Goal: Information Seeking & Learning: Learn about a topic

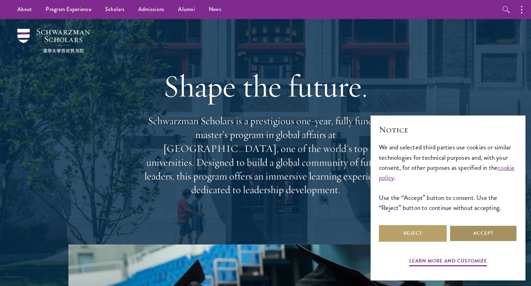
click at [470, 233] on button "Accept" at bounding box center [483, 233] width 68 height 17
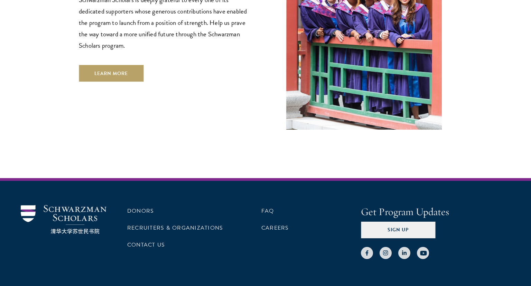
scroll to position [2084, 0]
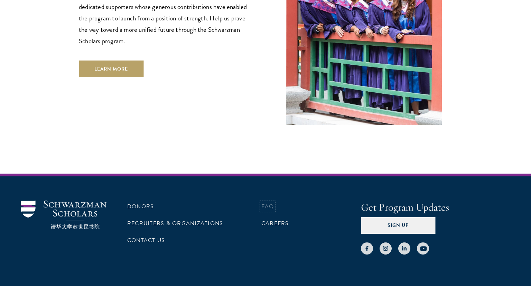
click at [267, 202] on link "FAQ" at bounding box center [267, 206] width 13 height 8
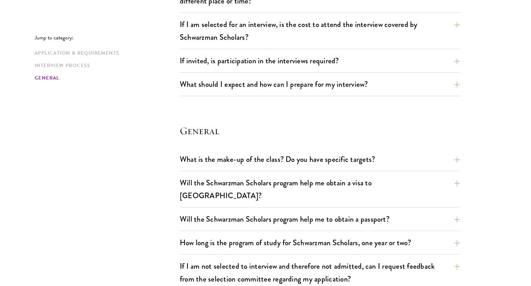
scroll to position [894, 0]
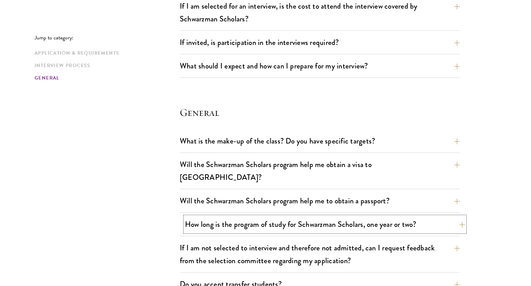
click at [401, 216] on button "How long is the program of study for Schwarzman Scholars, one year or two?" at bounding box center [325, 224] width 280 height 16
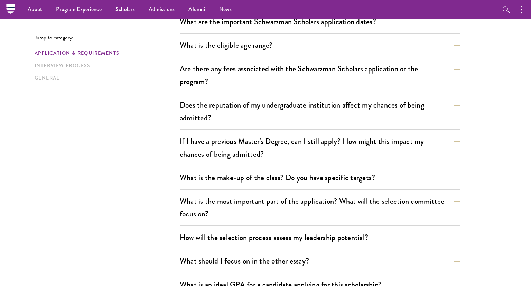
scroll to position [0, 0]
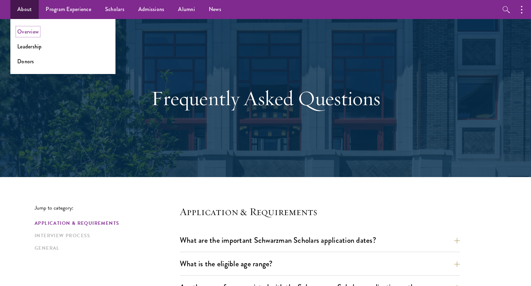
click at [26, 31] on link "Overview" at bounding box center [27, 32] width 21 height 8
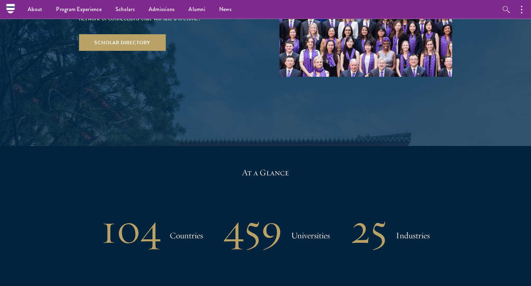
scroll to position [898, 0]
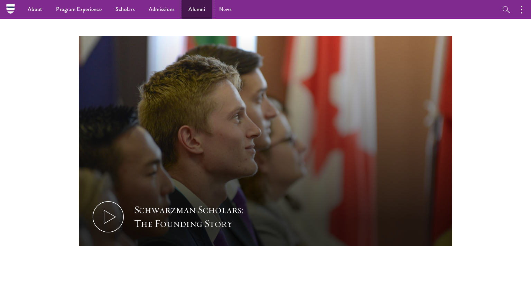
click at [194, 9] on link "Alumni" at bounding box center [196, 9] width 31 height 19
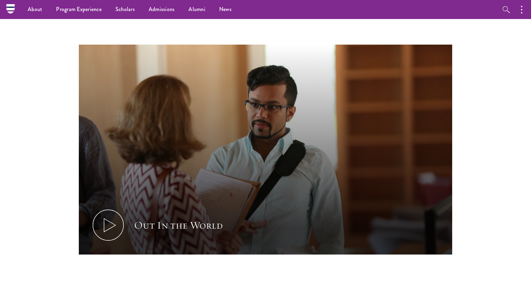
scroll to position [39, 0]
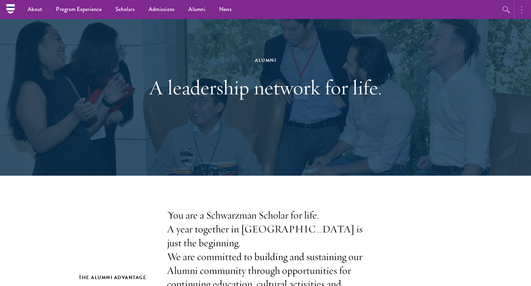
click at [520, 11] on button "button" at bounding box center [523, 9] width 15 height 19
click at [433, 7] on icon "button" at bounding box center [432, 10] width 8 height 8
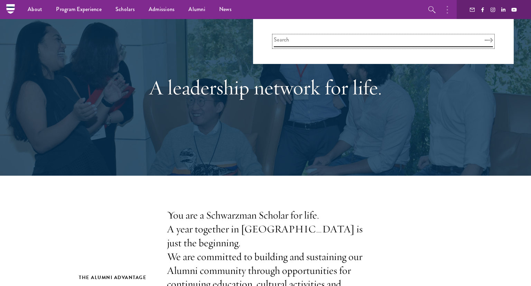
click at [363, 41] on input "search" at bounding box center [383, 41] width 219 height 11
type input "wassa"
click at [489, 42] on icon "Search" at bounding box center [492, 40] width 8 height 5
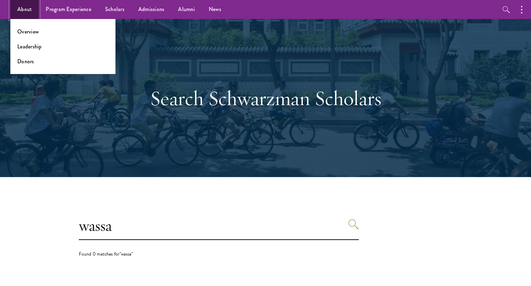
click at [24, 6] on link "About" at bounding box center [24, 9] width 28 height 19
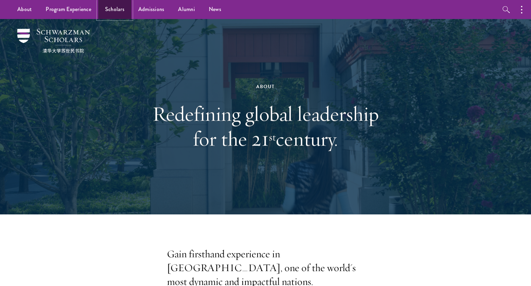
click at [114, 7] on link "Scholars" at bounding box center [114, 9] width 33 height 19
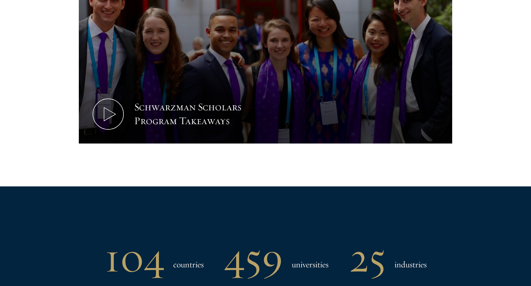
scroll to position [453, 0]
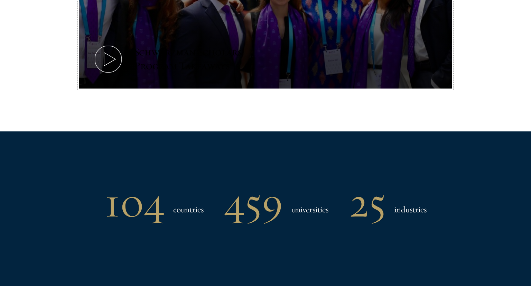
click at [209, 66] on div "Schwarzman Scholars Program Takeaways" at bounding box center [198, 59] width 128 height 28
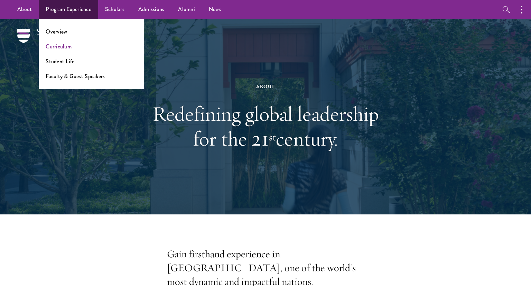
click at [59, 45] on link "Curriculum" at bounding box center [59, 46] width 26 height 8
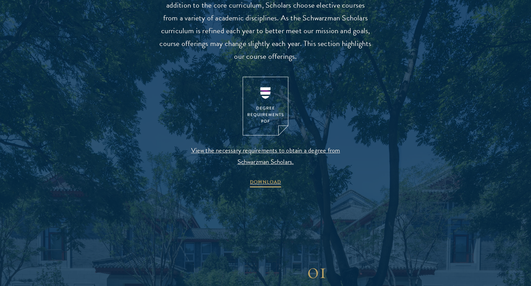
scroll to position [704, 0]
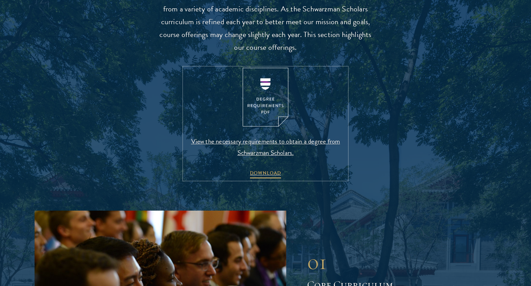
click at [277, 139] on span "View the necessary requirements to obtain a degree from Schwarzman Scholars." at bounding box center [265, 146] width 162 height 23
click at [258, 141] on span "View the necessary requirements to obtain a degree from Schwarzman Scholars." at bounding box center [265, 146] width 162 height 23
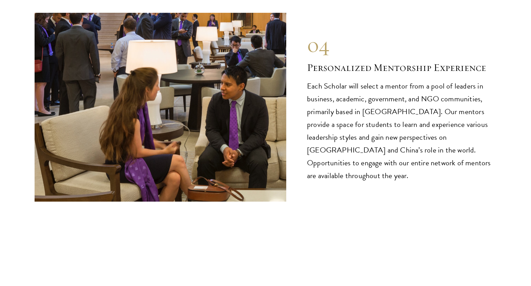
scroll to position [3730, 0]
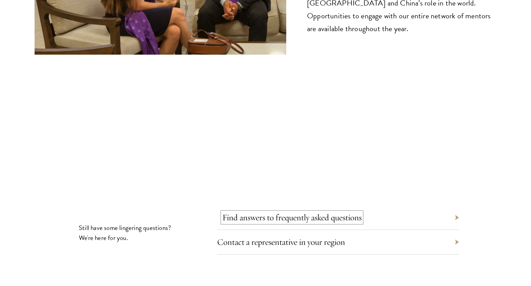
click at [316, 212] on link "Find answers to frequently asked questions" at bounding box center [291, 217] width 139 height 11
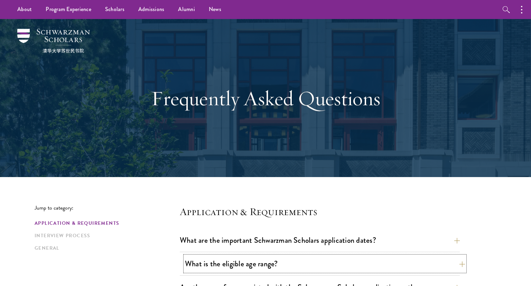
click at [262, 265] on button "What is the eligible age range?" at bounding box center [325, 264] width 280 height 16
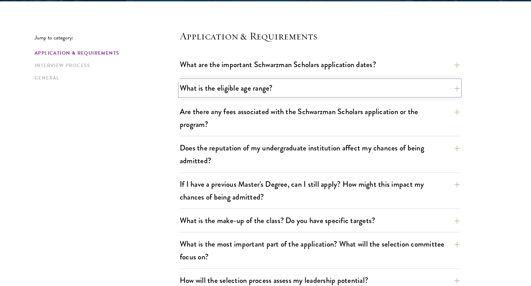
scroll to position [182, 0]
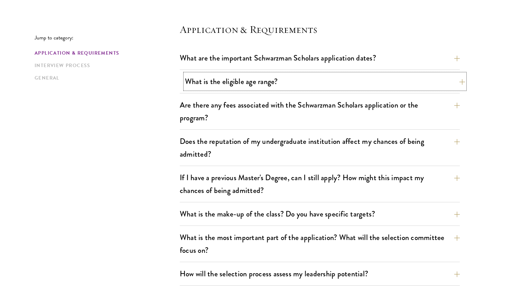
click at [460, 81] on button "What is the eligible age range?" at bounding box center [325, 82] width 280 height 16
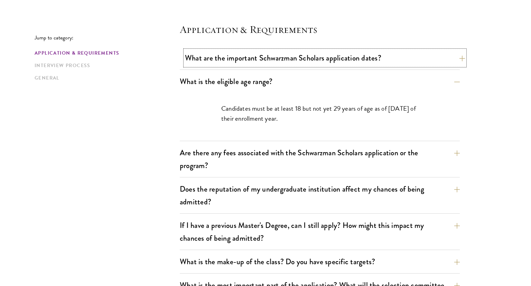
drag, startPoint x: 256, startPoint y: 62, endPoint x: 264, endPoint y: 61, distance: 7.7
click at [264, 61] on button "What are the important Schwarzman Scholars application dates?" at bounding box center [325, 58] width 280 height 16
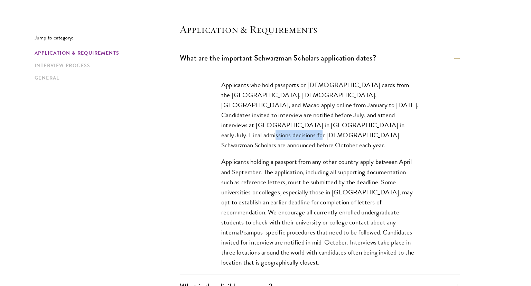
drag, startPoint x: 322, startPoint y: 125, endPoint x: 378, endPoint y: 125, distance: 56.3
click at [378, 125] on p "Applicants who hold passports or permanent resident cards from the Chinese main…" at bounding box center [319, 115] width 197 height 70
copy p "Schwarzman Scholars"
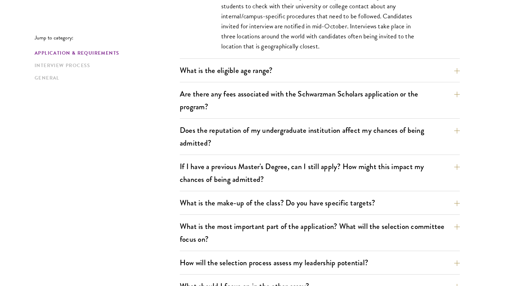
scroll to position [400, 0]
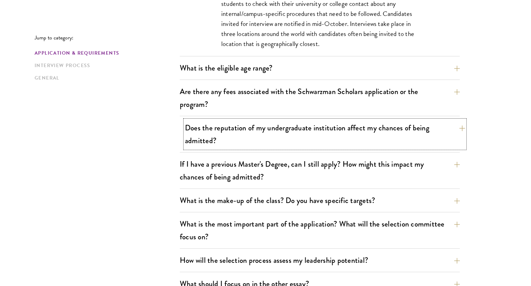
click at [460, 127] on button "Does the reputation of my undergraduate institution affect my chances of being …" at bounding box center [325, 134] width 280 height 28
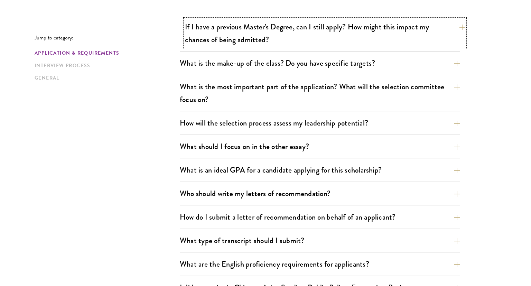
click at [462, 27] on button "If I have a previous Master's Degree, can I still apply? How might this impact …" at bounding box center [325, 33] width 280 height 28
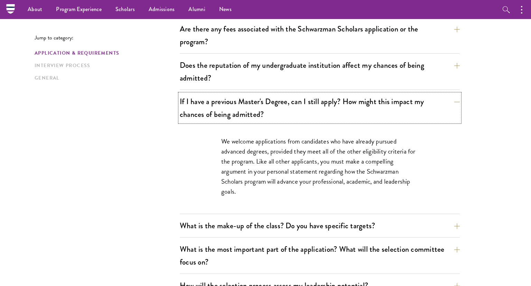
scroll to position [245, 0]
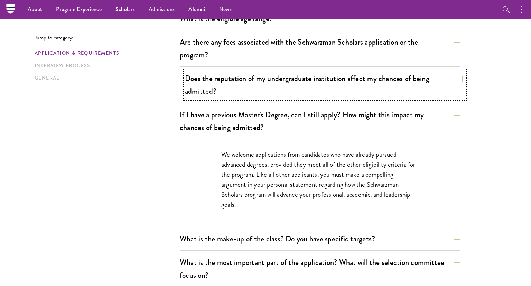
click at [462, 77] on button "Does the reputation of my undergraduate institution affect my chances of being …" at bounding box center [325, 84] width 280 height 28
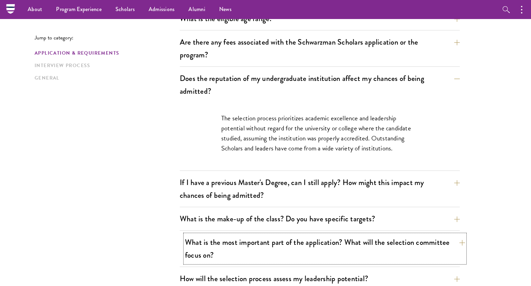
click at [462, 241] on button "What is the most important part of the application? What will the selection com…" at bounding box center [325, 248] width 280 height 28
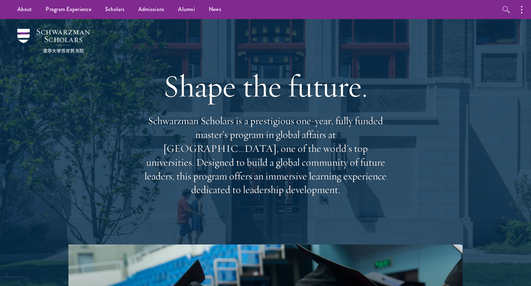
click at [106, 64] on div "Shape the future. Schwarzman Scholars is a prestigious one-year, fully funded m…" at bounding box center [266, 131] width 462 height 225
drag, startPoint x: 148, startPoint y: 127, endPoint x: 233, endPoint y: 132, distance: 84.4
click at [233, 132] on p "Schwarzman Scholars is a prestigious one-year, fully funded master’s program in…" at bounding box center [265, 155] width 249 height 83
copy p "Schwarzman Scholars"
click at [210, 127] on p "Schwarzman Scholars is a prestigious one-year, fully funded master’s program in…" at bounding box center [265, 155] width 249 height 83
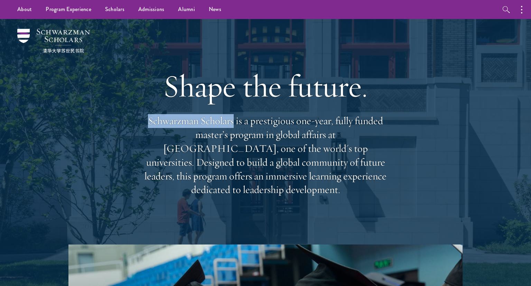
drag, startPoint x: 148, startPoint y: 126, endPoint x: 234, endPoint y: 130, distance: 86.1
click at [234, 130] on p "Schwarzman Scholars is a prestigious one-year, fully funded master’s program in…" at bounding box center [265, 155] width 249 height 83
copy p "Schwarzman Scholars"
